Goal: Task Accomplishment & Management: Manage account settings

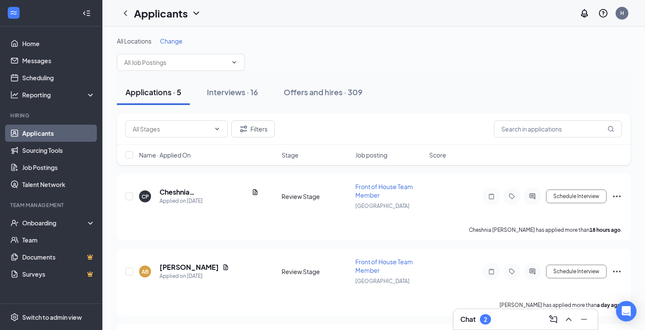
click at [293, 45] on div "All Locations Change" at bounding box center [374, 41] width 514 height 9
click at [177, 194] on h5 "Cheshnia [PERSON_NAME]" at bounding box center [204, 191] width 89 height 9
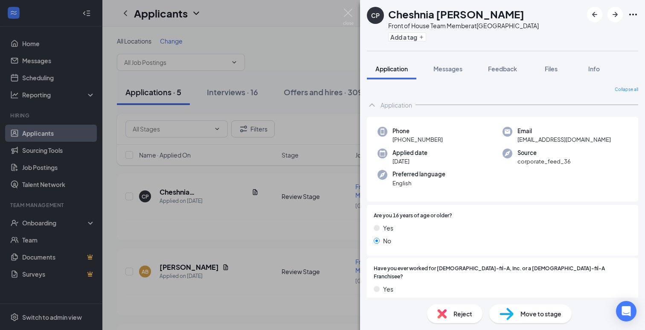
click at [318, 85] on div "CP Cheshnia Jimena Plasencia Jara Front of House Team Member at Franklin Road A…" at bounding box center [322, 165] width 645 height 330
